Goal: Task Accomplishment & Management: Use online tool/utility

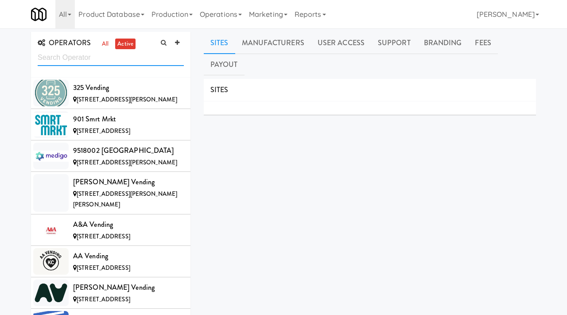
scroll to position [4055, 0]
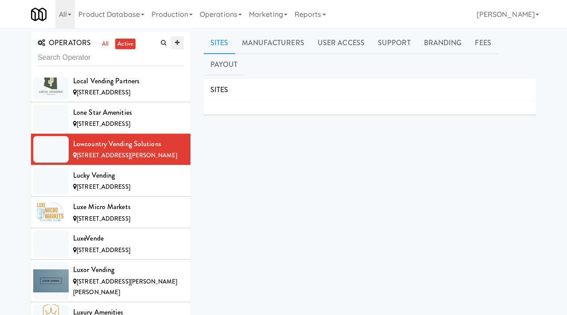
click at [178, 43] on icon at bounding box center [177, 43] width 4 height 6
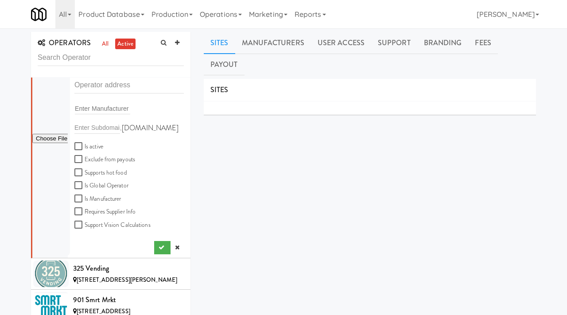
scroll to position [0, 0]
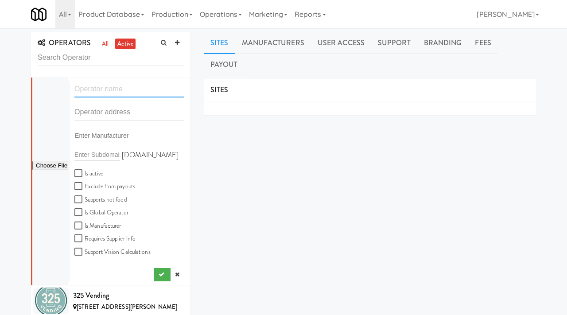
click at [98, 94] on input "text" at bounding box center [128, 89] width 109 height 16
paste input "Full-Stock Amenities"
type input "Full-Stock Amenities"
click at [107, 113] on input "text" at bounding box center [128, 112] width 109 height 16
paste input "3216 Amber Dr"
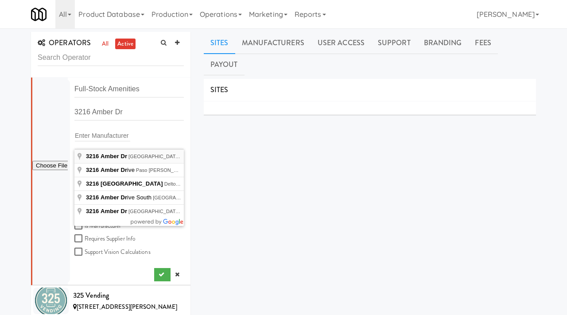
type input "3216 Amber Dr, Wilmington, NC, USA"
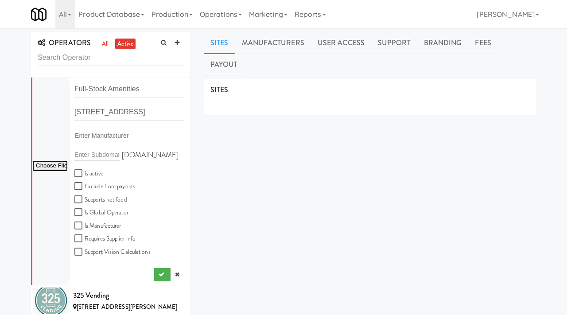
click at [51, 166] on input "file" at bounding box center [49, 165] width 35 height 11
type input "C:\fakepath\8323767c-2d2d-4067-b143-ac1e03bd0c03-0-2logo___dark_icon__270_x_270…"
click at [78, 174] on input "Is active" at bounding box center [79, 173] width 10 height 7
checkbox input "true"
click at [157, 274] on button "submit" at bounding box center [162, 274] width 16 height 13
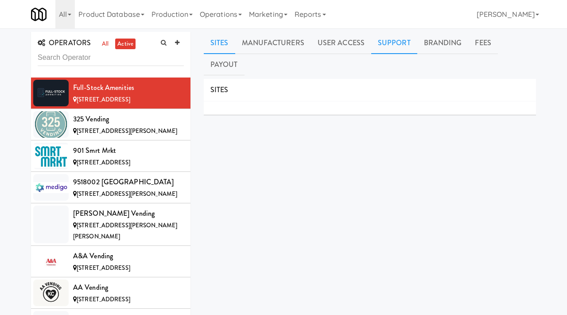
click at [399, 43] on link "Support" at bounding box center [394, 43] width 46 height 22
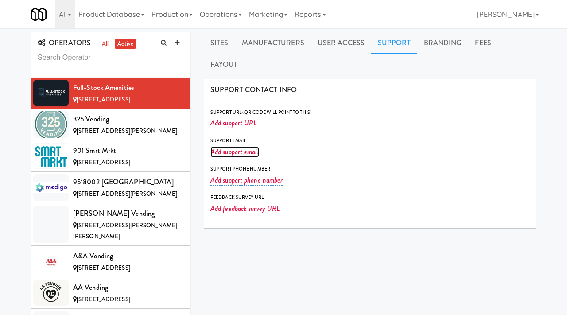
click at [239, 147] on link "Add support email" at bounding box center [234, 152] width 49 height 11
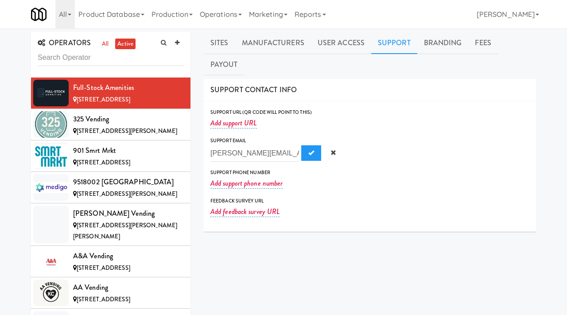
scroll to position [0, 25]
type input "nathan@fullstockamenities.com"
click at [308, 150] on span "Submit" at bounding box center [311, 153] width 6 height 6
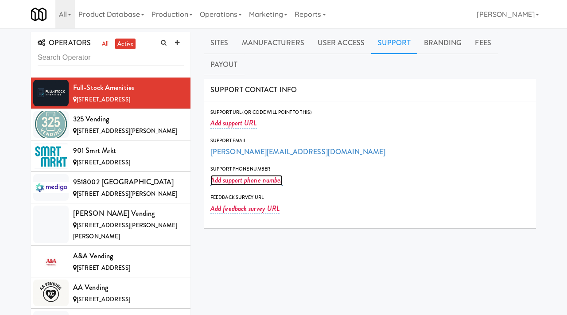
click at [229, 175] on link "Add support phone number" at bounding box center [246, 180] width 72 height 11
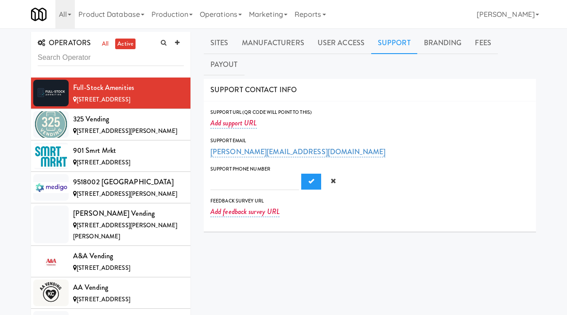
click at [218, 174] on input "text" at bounding box center [254, 182] width 89 height 16
type input "19106230207"
click at [301, 174] on button "Submit" at bounding box center [311, 182] width 20 height 16
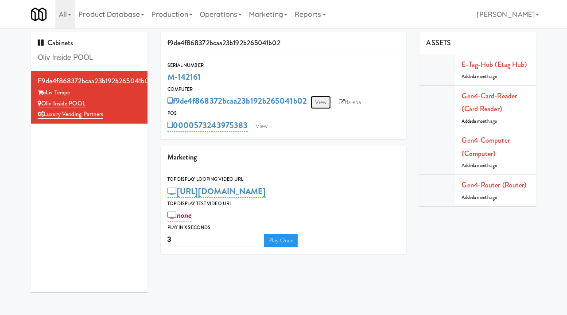
click at [323, 100] on link "View" at bounding box center [321, 102] width 20 height 13
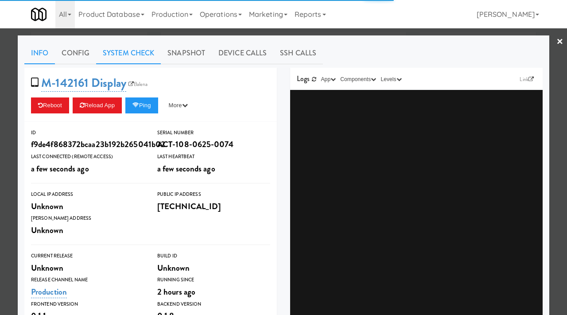
click at [133, 53] on link "System Check" at bounding box center [128, 53] width 65 height 22
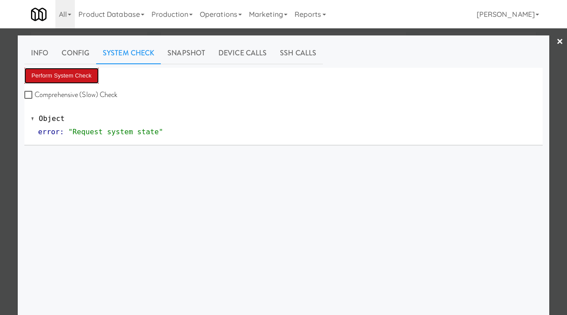
click at [67, 70] on button "Perform System Check" at bounding box center [61, 76] width 74 height 16
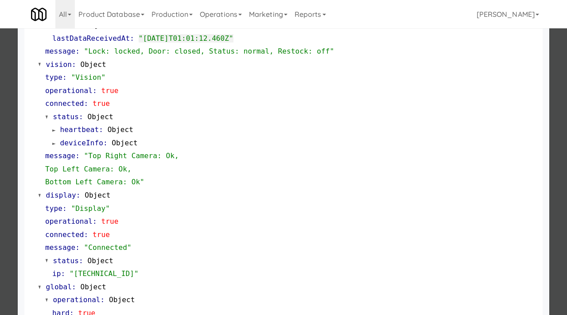
scroll to position [373, 0]
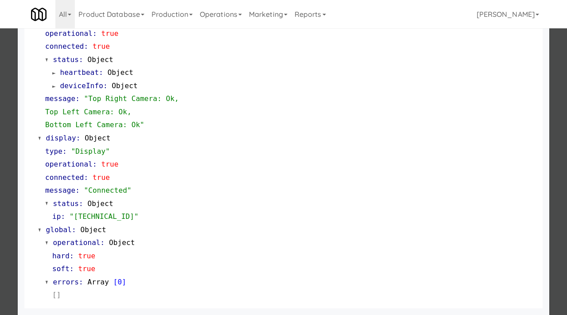
click at [0, 175] on div at bounding box center [283, 157] width 567 height 315
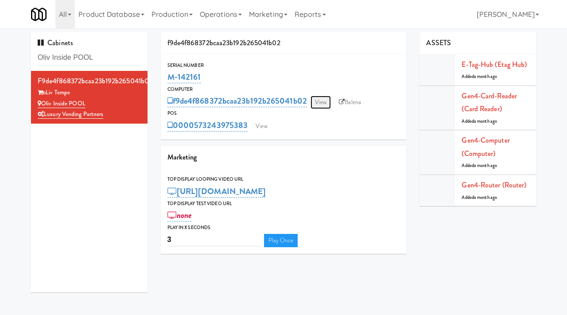
click at [323, 105] on link "View" at bounding box center [321, 102] width 20 height 13
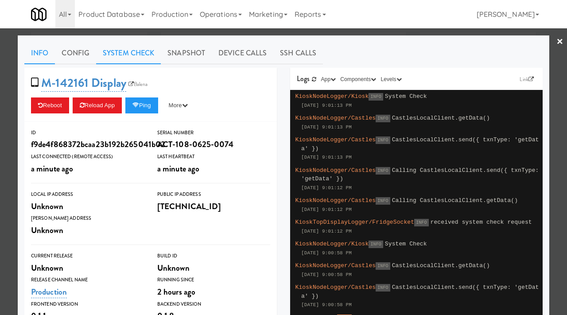
click at [133, 50] on link "System Check" at bounding box center [128, 53] width 65 height 22
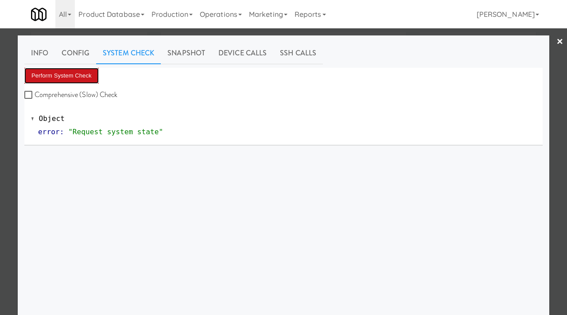
click at [69, 75] on button "Perform System Check" at bounding box center [61, 76] width 74 height 16
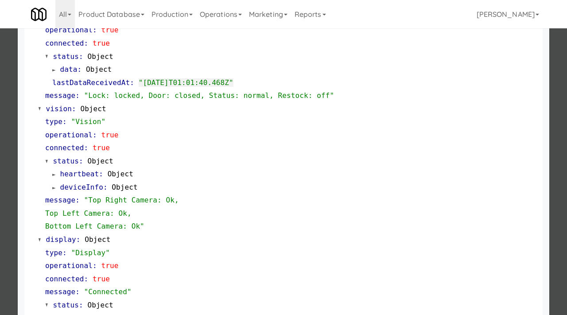
scroll to position [279, 0]
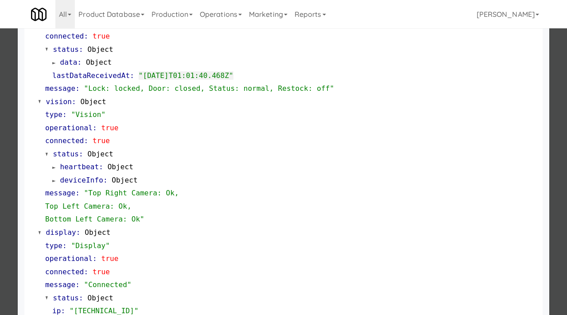
click at [10, 222] on div at bounding box center [283, 157] width 567 height 315
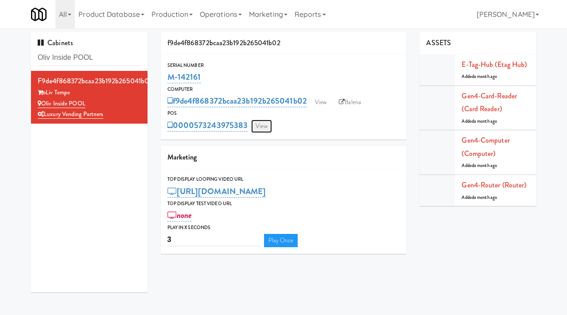
click at [269, 130] on link "View" at bounding box center [261, 126] width 20 height 13
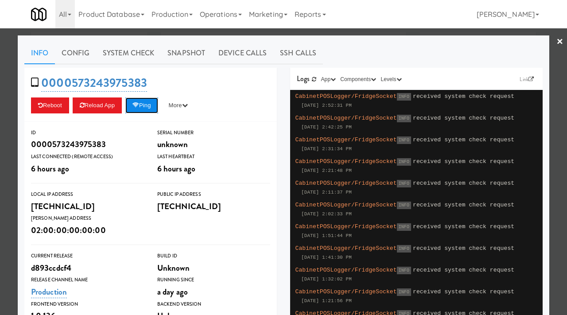
click at [139, 105] on icon at bounding box center [135, 105] width 7 height 6
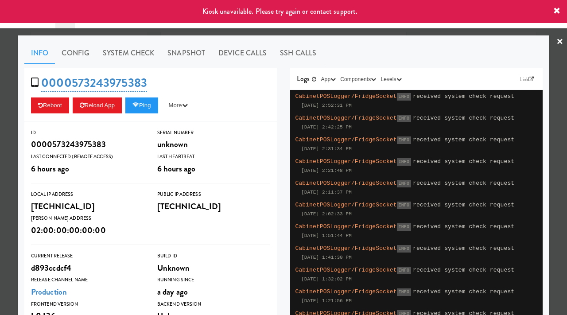
click at [1, 124] on div at bounding box center [283, 157] width 567 height 315
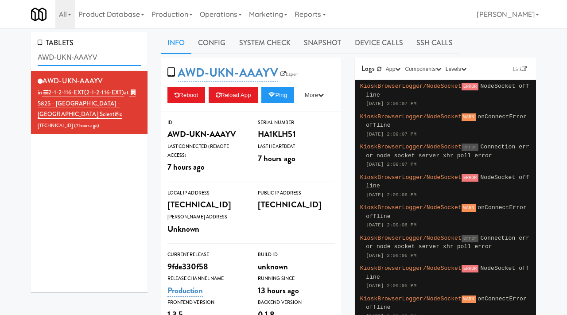
drag, startPoint x: 101, startPoint y: 55, endPoint x: 23, endPoint y: 54, distance: 78.0
click at [23, 54] on div "TABLETS AWD-UKN-AAAYV AWD-UKN-AAAYV in 2-1-2-116-EXT (2-1-2-116-EXT) at 5825 - …" at bounding box center [283, 308] width 567 height 552
type input "vertex"
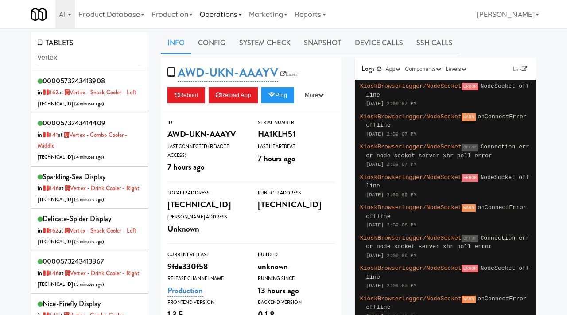
click at [221, 20] on link "Operations" at bounding box center [220, 14] width 49 height 28
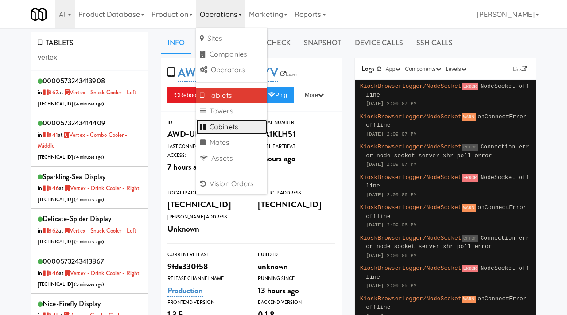
click at [223, 125] on link "Cabinets" at bounding box center [231, 127] width 71 height 16
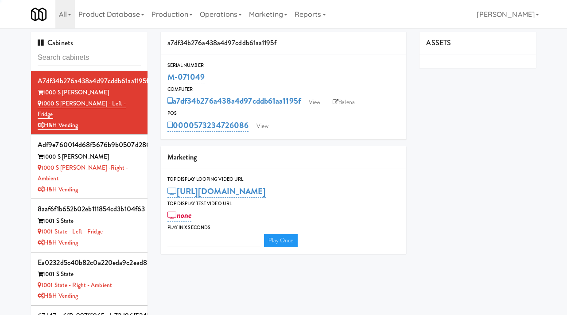
type input "3"
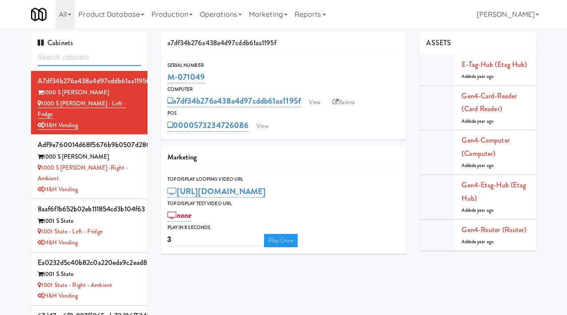
click at [96, 55] on input "text" at bounding box center [89, 58] width 103 height 16
type input "vertex"
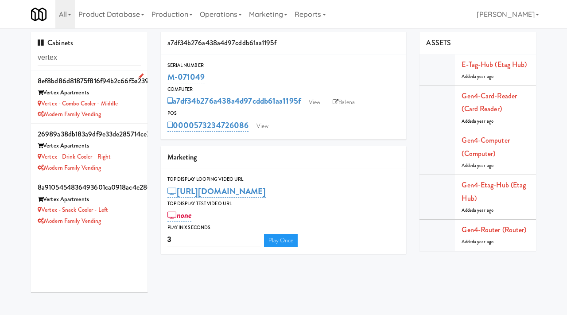
click at [135, 113] on div "Modern Family Vending" at bounding box center [89, 114] width 103 height 11
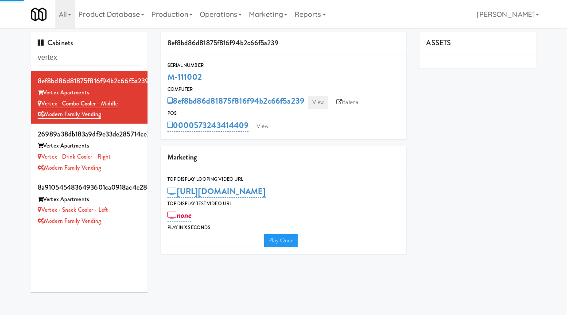
type input "3"
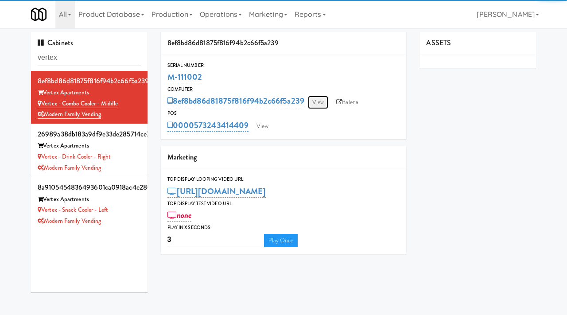
click at [319, 102] on link "View" at bounding box center [318, 102] width 20 height 13
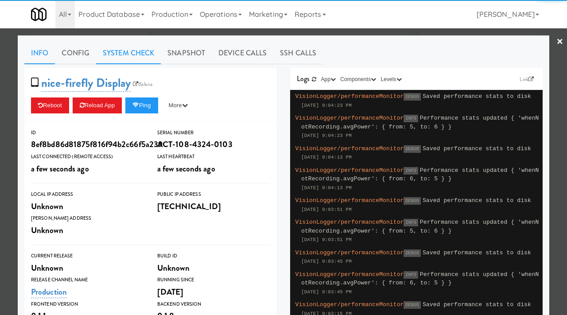
click at [122, 51] on link "System Check" at bounding box center [128, 53] width 65 height 22
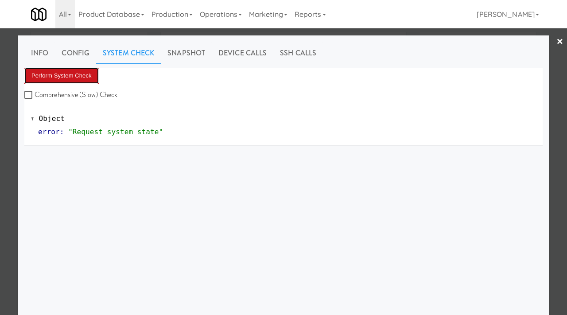
click at [70, 73] on button "Perform System Check" at bounding box center [61, 76] width 74 height 16
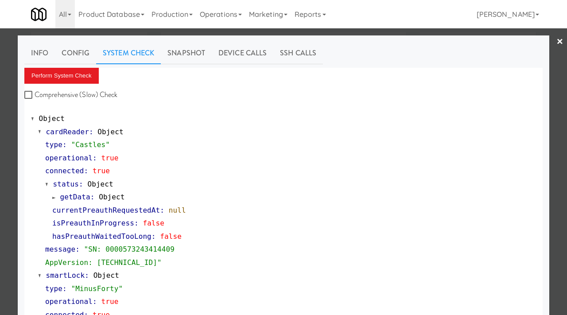
click at [3, 165] on div at bounding box center [283, 157] width 567 height 315
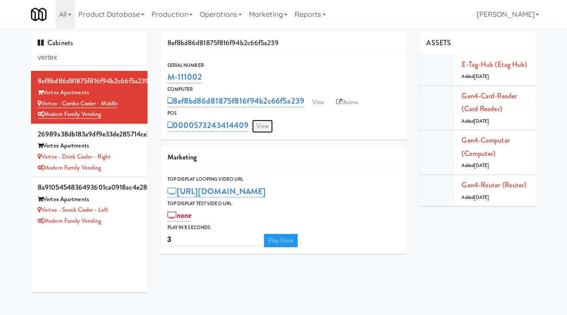
click at [263, 132] on link "View" at bounding box center [262, 126] width 20 height 13
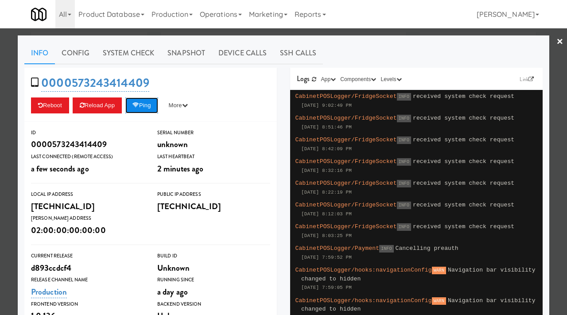
click at [139, 107] on icon at bounding box center [135, 105] width 7 height 6
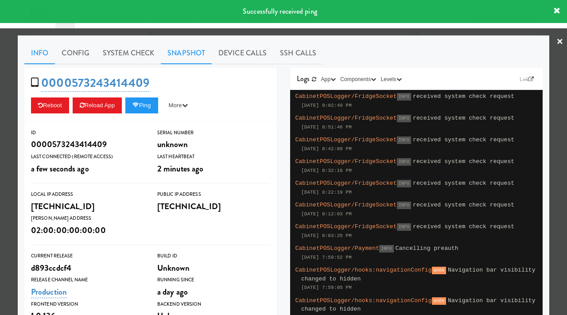
click at [191, 52] on link "Snapshot" at bounding box center [186, 53] width 51 height 22
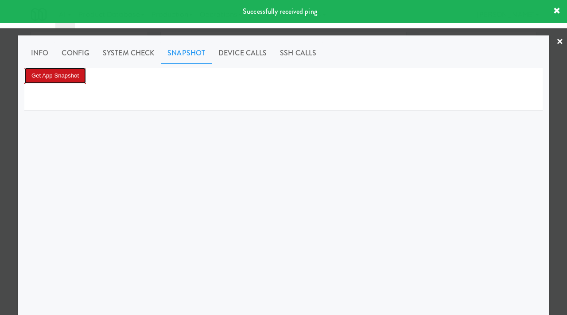
click at [58, 70] on button "Get App Snapshot" at bounding box center [55, 76] width 62 height 16
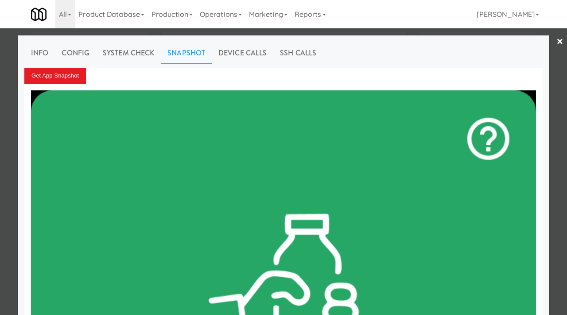
click at [7, 97] on div at bounding box center [283, 157] width 567 height 315
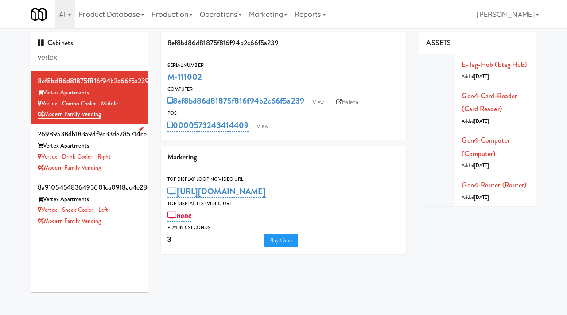
click at [132, 161] on div "Vertex - Drink Cooler - Right" at bounding box center [89, 157] width 103 height 11
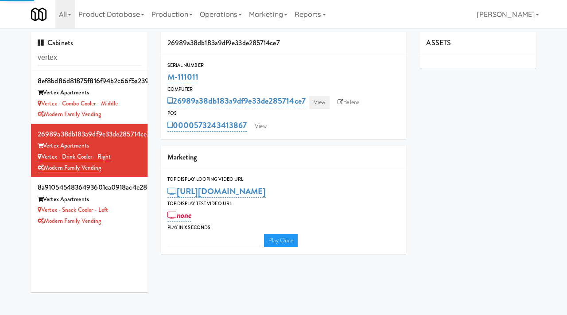
type input "3"
click at [314, 103] on link "View" at bounding box center [319, 102] width 20 height 13
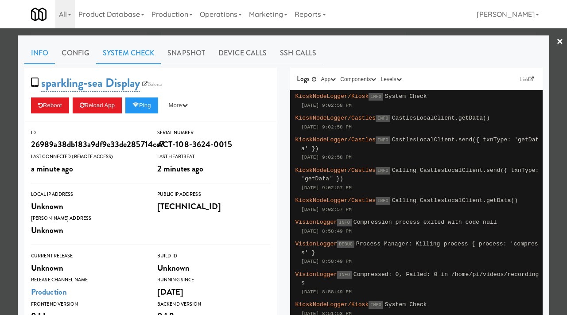
click at [143, 53] on link "System Check" at bounding box center [128, 53] width 65 height 22
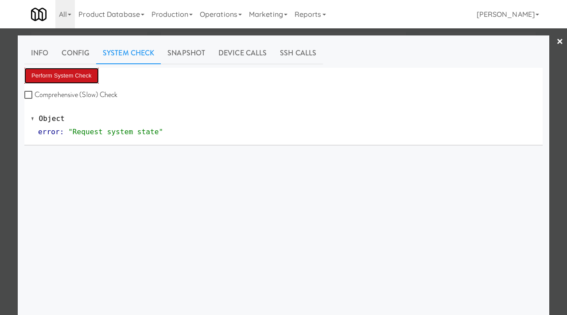
click at [78, 73] on button "Perform System Check" at bounding box center [61, 76] width 74 height 16
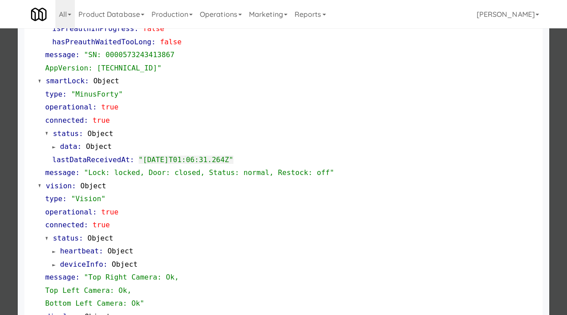
scroll to position [373, 0]
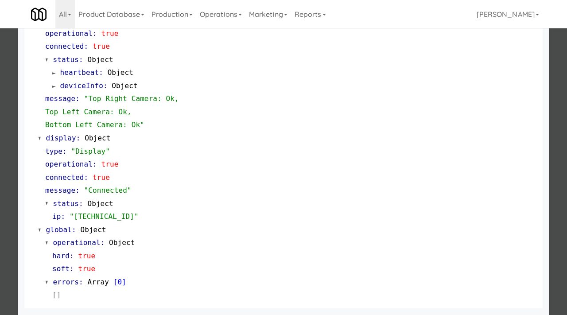
click at [3, 96] on div at bounding box center [283, 157] width 567 height 315
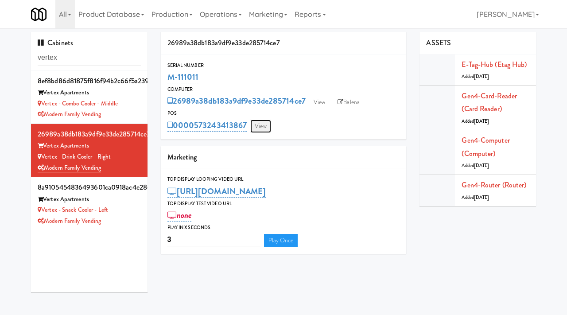
click at [263, 127] on link "View" at bounding box center [260, 126] width 20 height 13
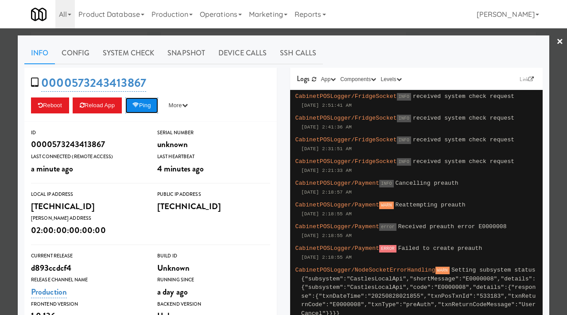
click at [141, 101] on button "Ping" at bounding box center [141, 105] width 33 height 16
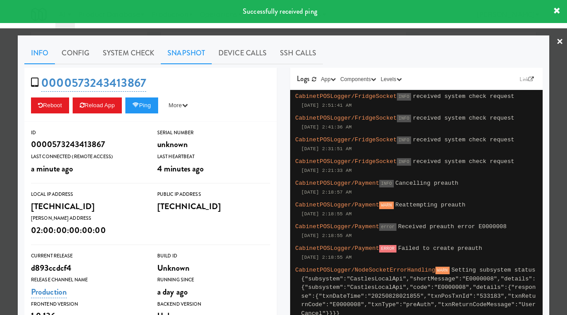
click at [187, 54] on link "Snapshot" at bounding box center [186, 53] width 51 height 22
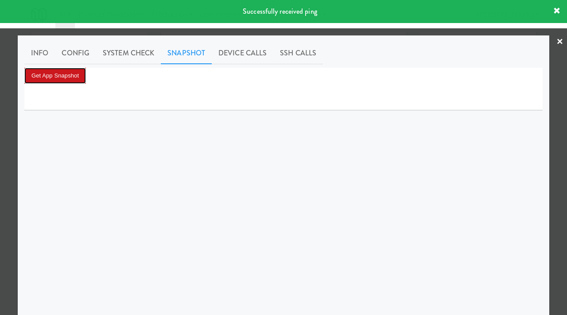
click at [69, 78] on button "Get App Snapshot" at bounding box center [55, 76] width 62 height 16
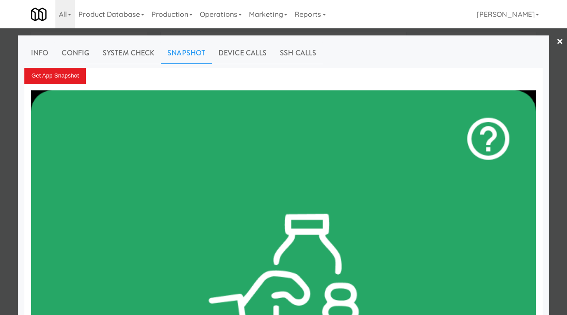
click at [7, 117] on div at bounding box center [283, 157] width 567 height 315
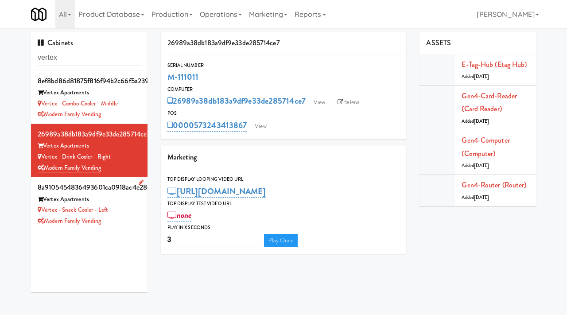
click at [128, 217] on div "Modern Family Vending" at bounding box center [89, 221] width 103 height 11
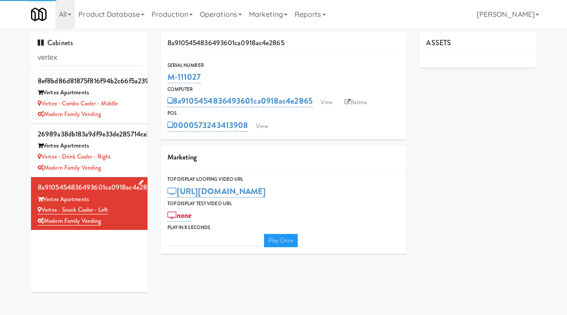
type input "3"
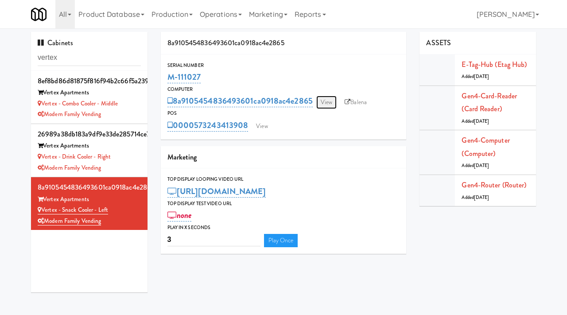
click at [321, 104] on link "View" at bounding box center [326, 102] width 20 height 13
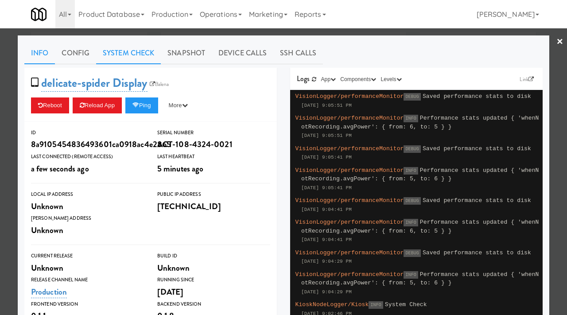
click at [134, 48] on link "System Check" at bounding box center [128, 53] width 65 height 22
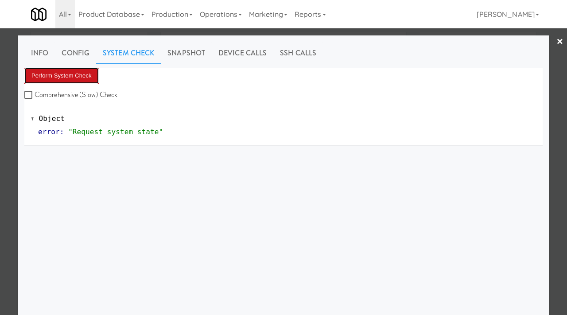
click at [91, 73] on button "Perform System Check" at bounding box center [61, 76] width 74 height 16
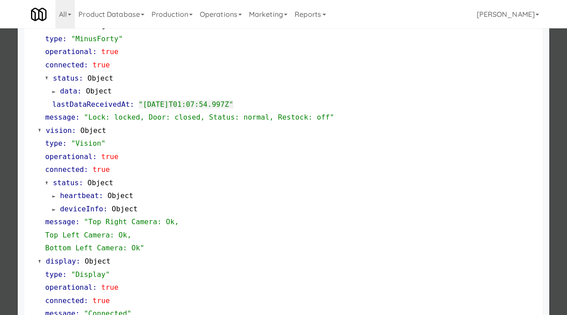
scroll to position [267, 0]
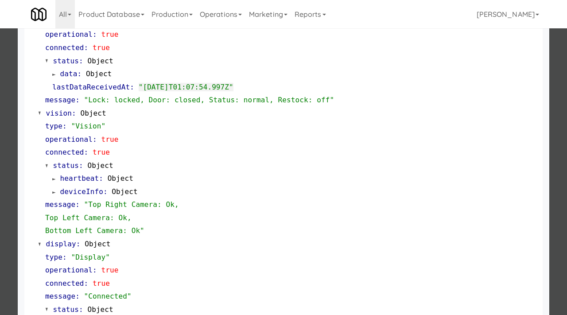
click at [0, 160] on div at bounding box center [283, 157] width 567 height 315
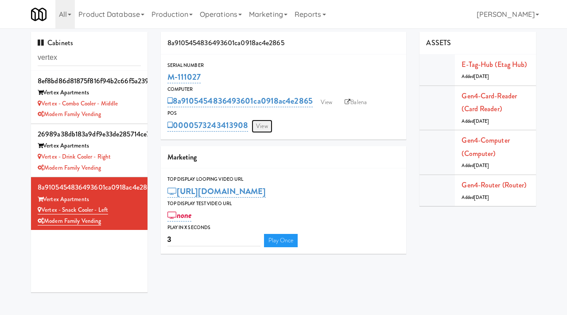
click at [263, 127] on link "View" at bounding box center [262, 126] width 20 height 13
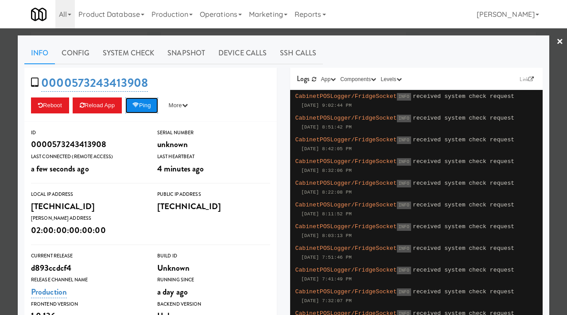
click at [146, 102] on button "Ping" at bounding box center [141, 105] width 33 height 16
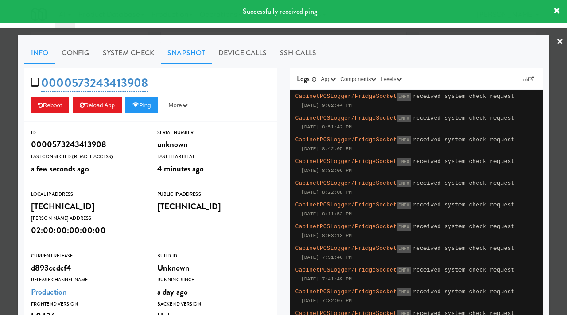
click at [182, 46] on link "Snapshot" at bounding box center [186, 53] width 51 height 22
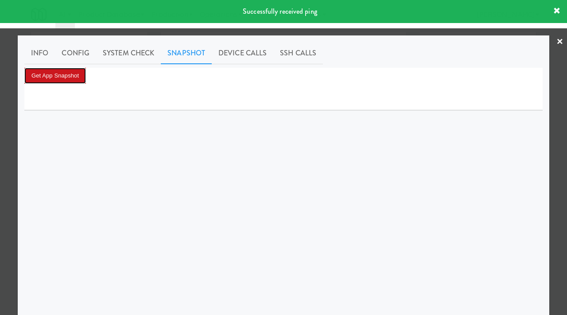
click at [74, 76] on button "Get App Snapshot" at bounding box center [55, 76] width 62 height 16
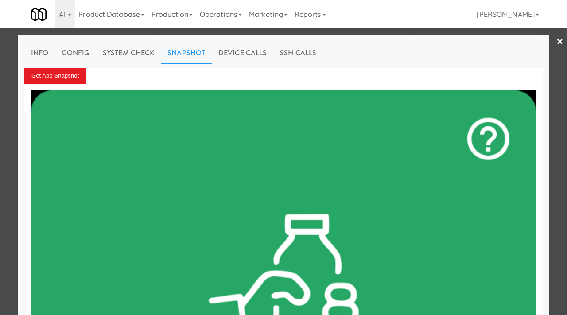
click at [0, 98] on div at bounding box center [283, 157] width 567 height 315
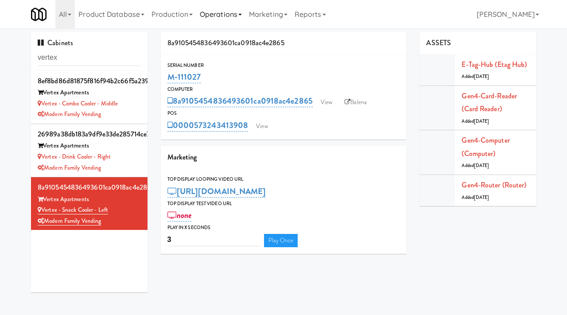
click at [213, 16] on link "Operations" at bounding box center [220, 14] width 49 height 28
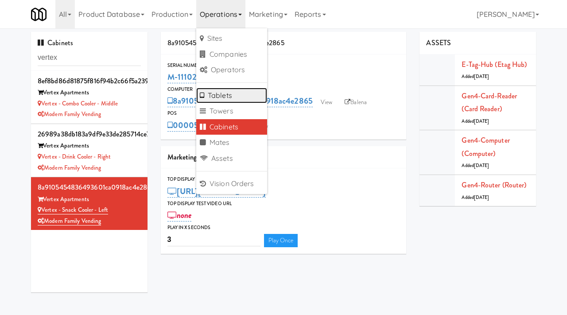
click at [223, 95] on link "Tablets" at bounding box center [231, 96] width 71 height 16
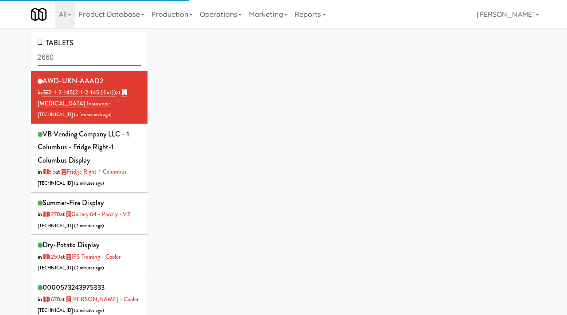
type input "2660"
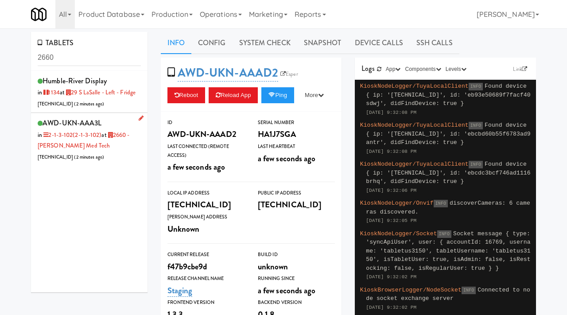
click at [109, 145] on div "AWD-UKN-AAA3L in 2-1-3-102 (2-1-3-102) at 2660 - [PERSON_NAME] Med Tech [TECHNI…" at bounding box center [89, 140] width 103 height 46
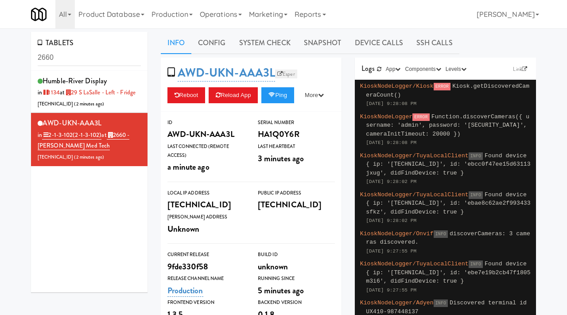
click at [286, 74] on link "Esper" at bounding box center [286, 74] width 22 height 9
